Goal: Transaction & Acquisition: Purchase product/service

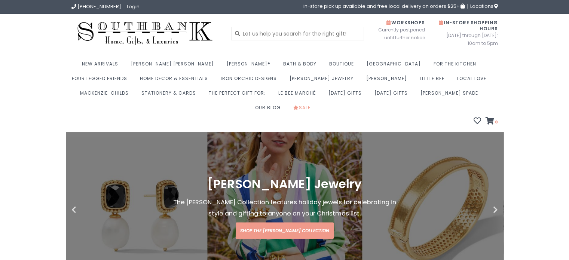
click at [33, 108] on header "(573) 659-4438 Login in-store pick up available and free local delivery on orde…" at bounding box center [284, 66] width 569 height 132
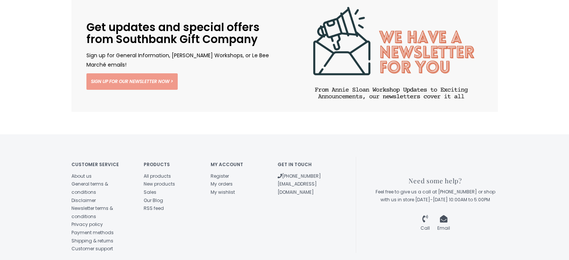
scroll to position [1333, 0]
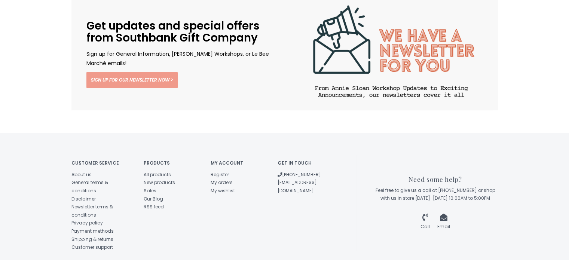
click at [482, 133] on div "Customer service About us General terms & conditions Disclaimer Newsletter term…" at bounding box center [284, 203] width 427 height 141
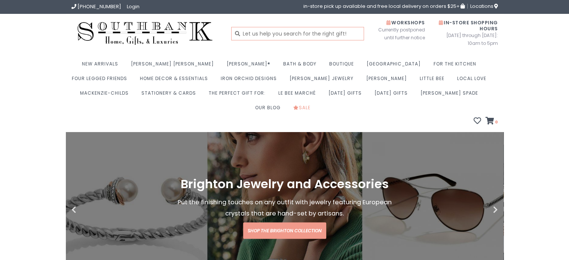
click at [247, 31] on input "text" at bounding box center [297, 33] width 133 height 13
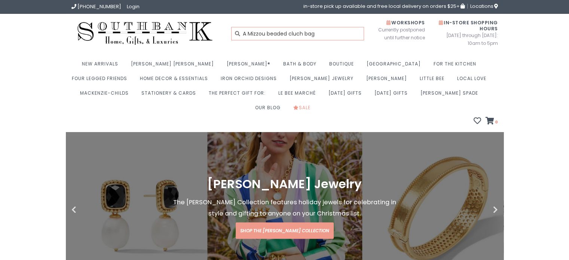
click at [297, 36] on input "A Mizzou beaded cluch bag" at bounding box center [297, 33] width 133 height 13
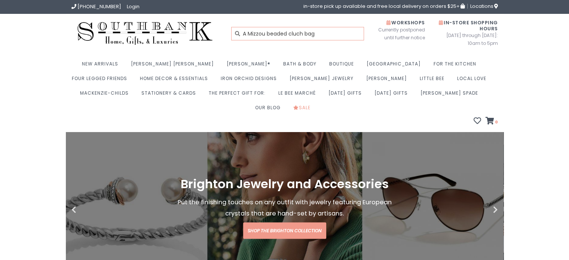
click at [293, 33] on input "A Mizzou beaded cluch bag" at bounding box center [297, 33] width 133 height 13
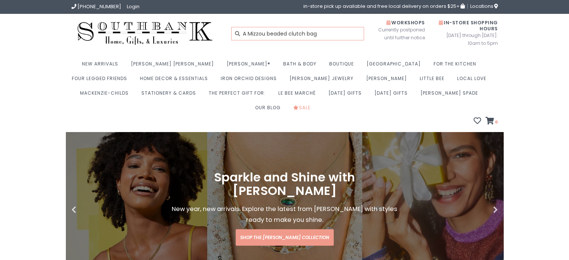
click at [335, 36] on input "A Mizzou beaded clutch bag" at bounding box center [297, 33] width 133 height 13
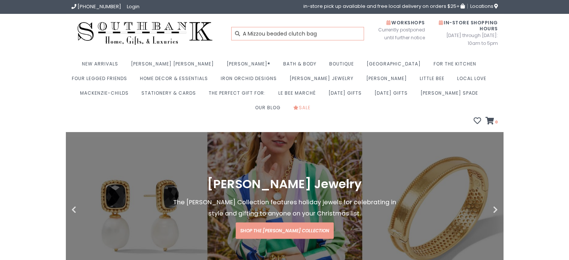
type input "A Mizzou beaded clutch bag"
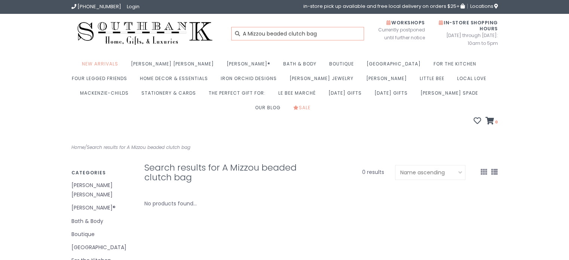
drag, startPoint x: 320, startPoint y: 36, endPoint x: 239, endPoint y: 30, distance: 80.7
click at [240, 30] on form "A Mizzou beaded clutch bag" at bounding box center [291, 33] width 121 height 13
type input "Mizzou handbags"
